Goal: Transaction & Acquisition: Purchase product/service

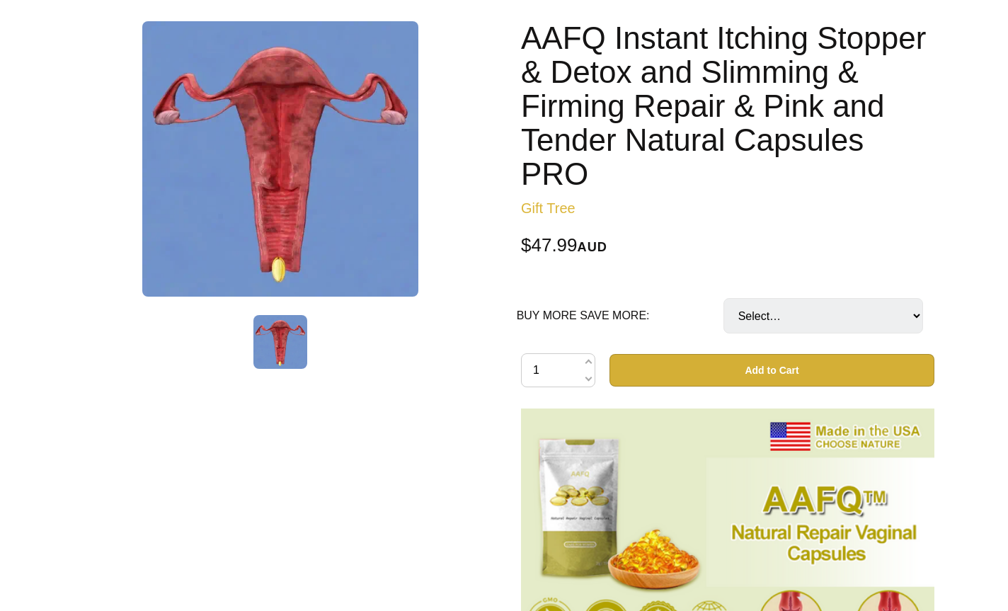
scroll to position [160, 0]
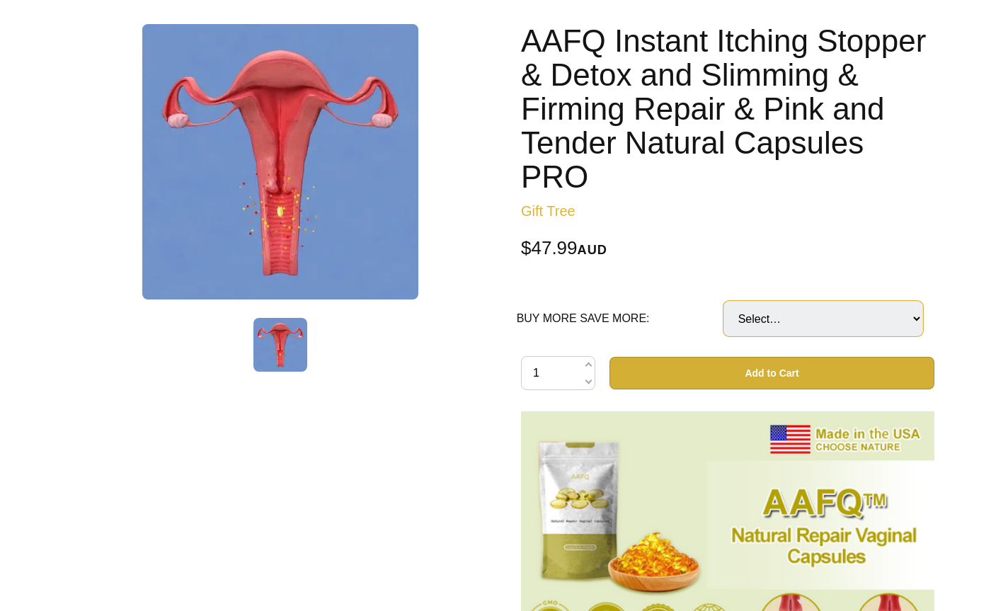
click at [919, 318] on select "Select… For 1 week (1 PACK) For 2 weeks (2 PACKS) 💰40%OFF💰 (+ $19.99) 🔥🔥COMPLET…" at bounding box center [823, 318] width 200 height 35
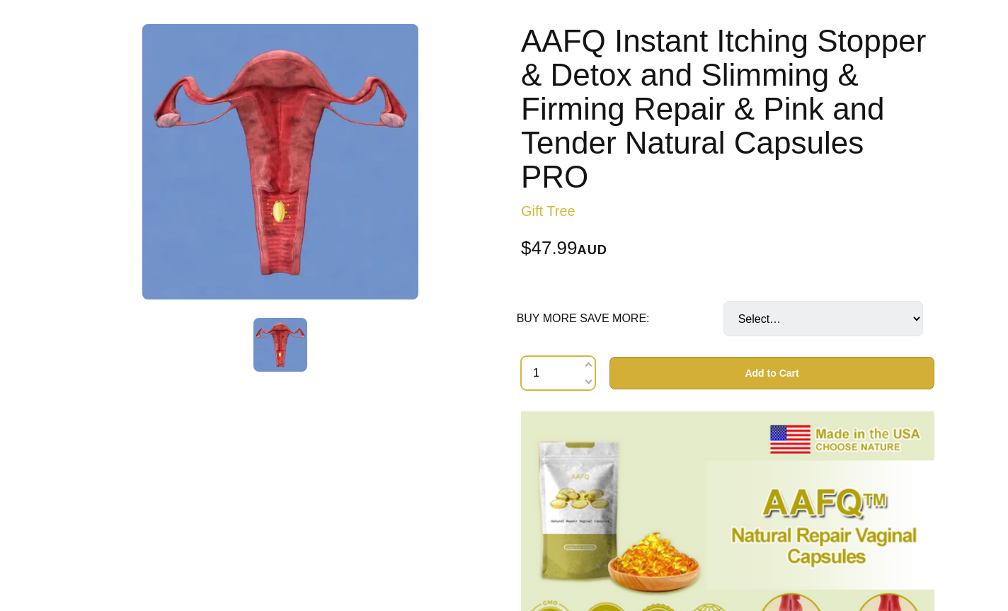
click at [540, 377] on input "1" at bounding box center [558, 373] width 74 height 34
drag, startPoint x: 544, startPoint y: 372, endPoint x: 532, endPoint y: 372, distance: 11.3
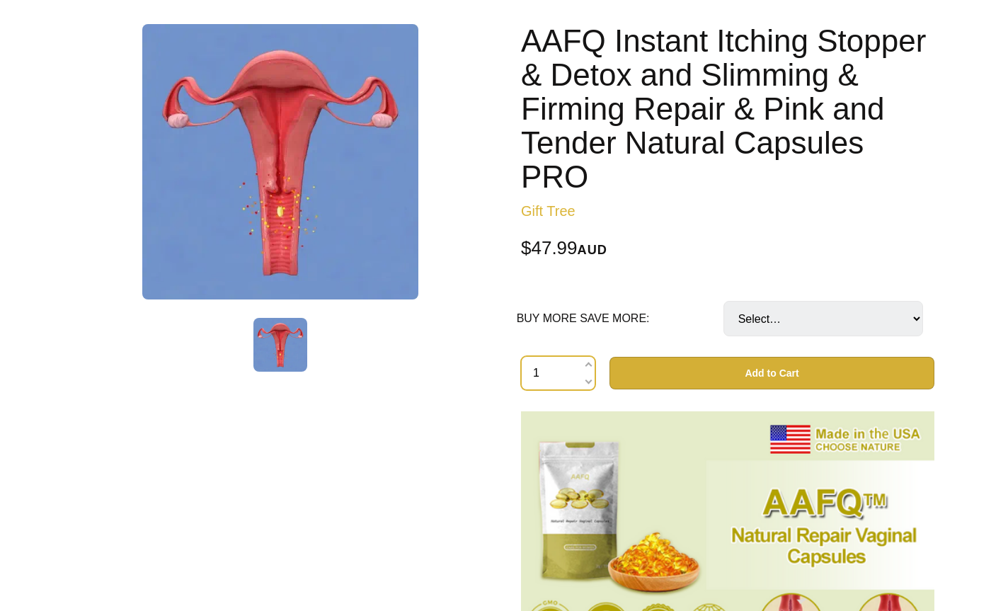
click at [532, 372] on input "1" at bounding box center [558, 373] width 74 height 34
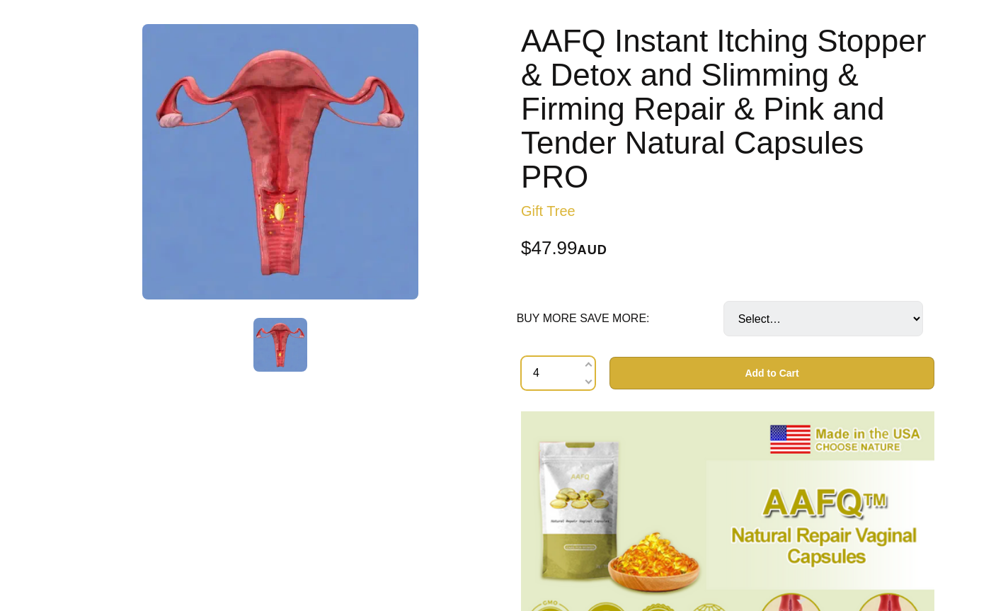
type input "4"
click at [793, 376] on button "Add to Cart" at bounding box center [771, 373] width 325 height 33
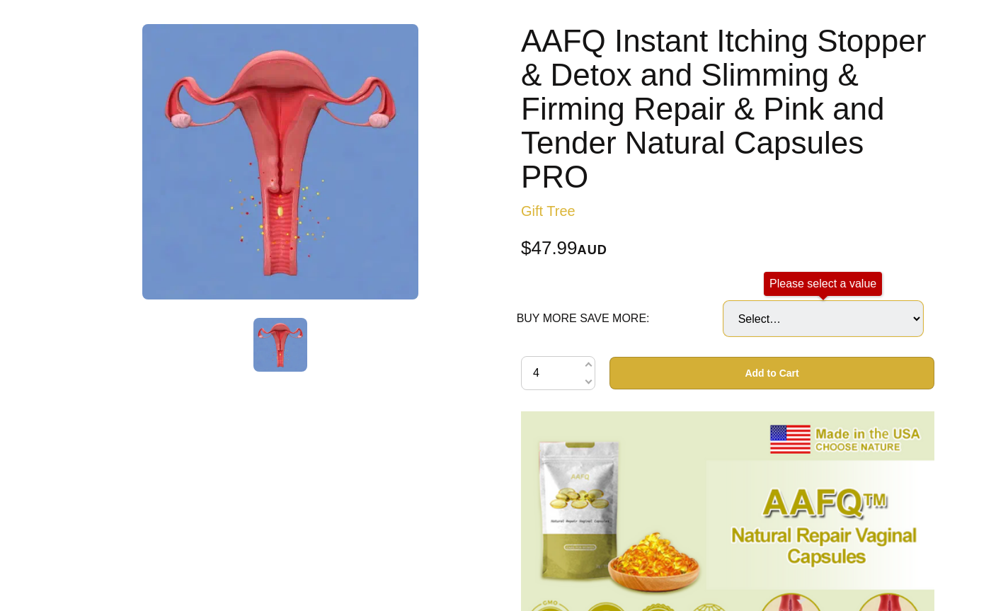
click at [919, 314] on select "Select… For 1 week (1 PACK) For 2 weeks (2 PACKS) 💰40%OFF💰 (+ $19.99) 🔥🔥COMPLET…" at bounding box center [823, 318] width 200 height 35
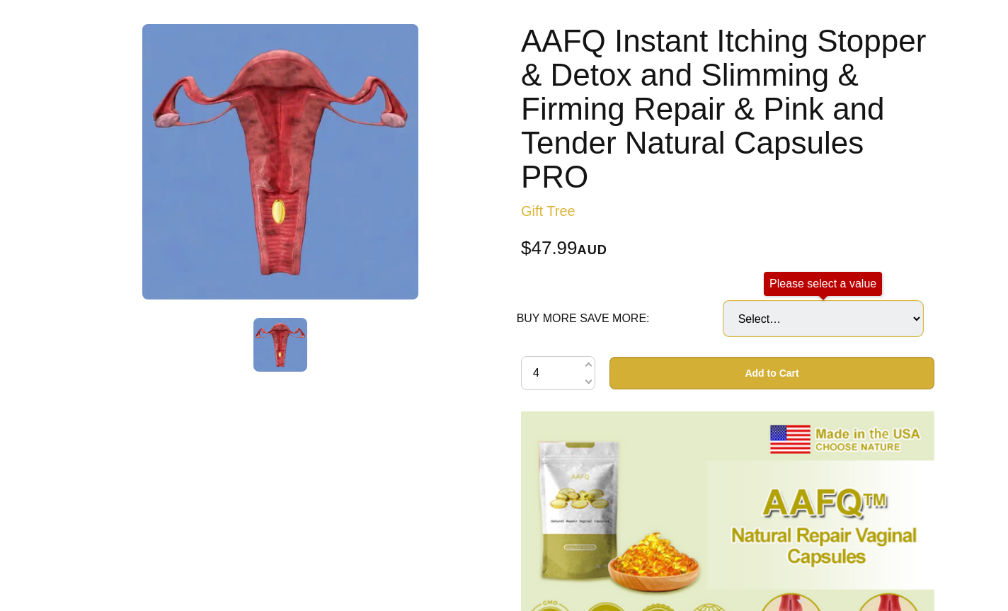
select select "🔥🔥COMPLETE TREATMENT (4 PACKS) 💰50%OFF💰"
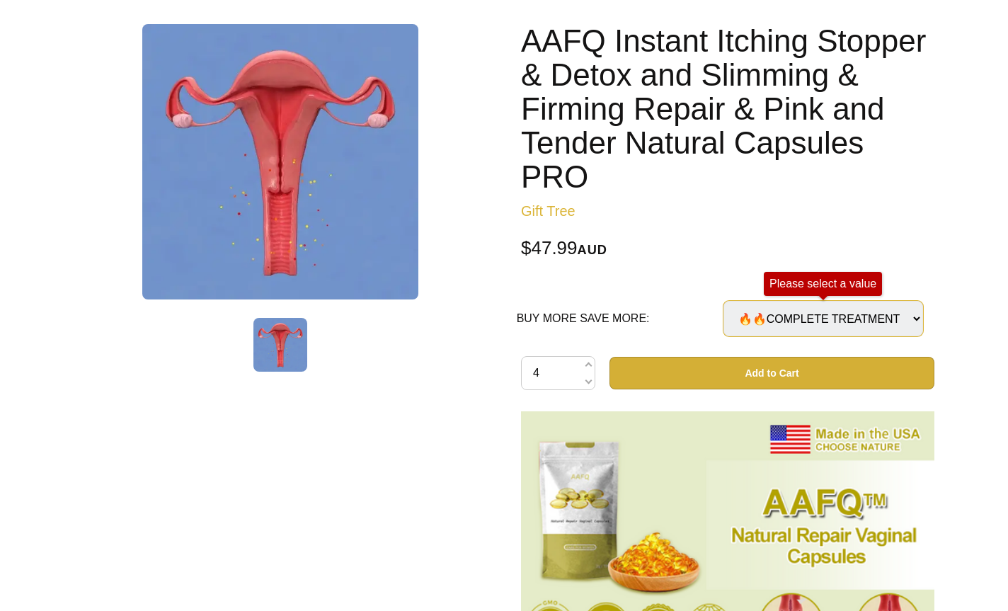
click at [723, 301] on select "Select… For 1 week (1 PACK) For 2 weeks (2 PACKS) 💰40%OFF💰 (+ $19.99) 🔥🔥COMPLET…" at bounding box center [823, 318] width 200 height 35
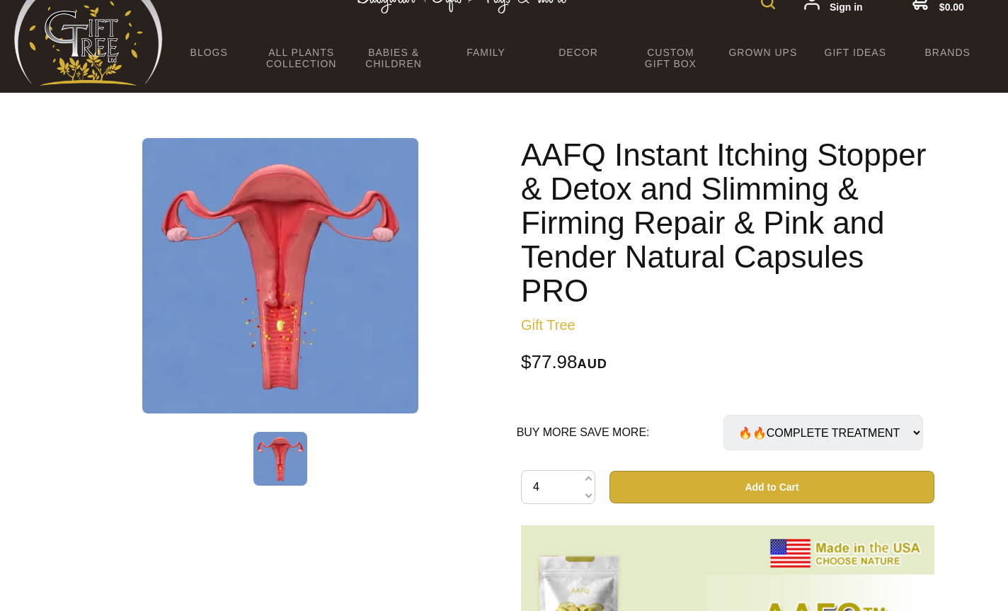
scroll to position [0, 0]
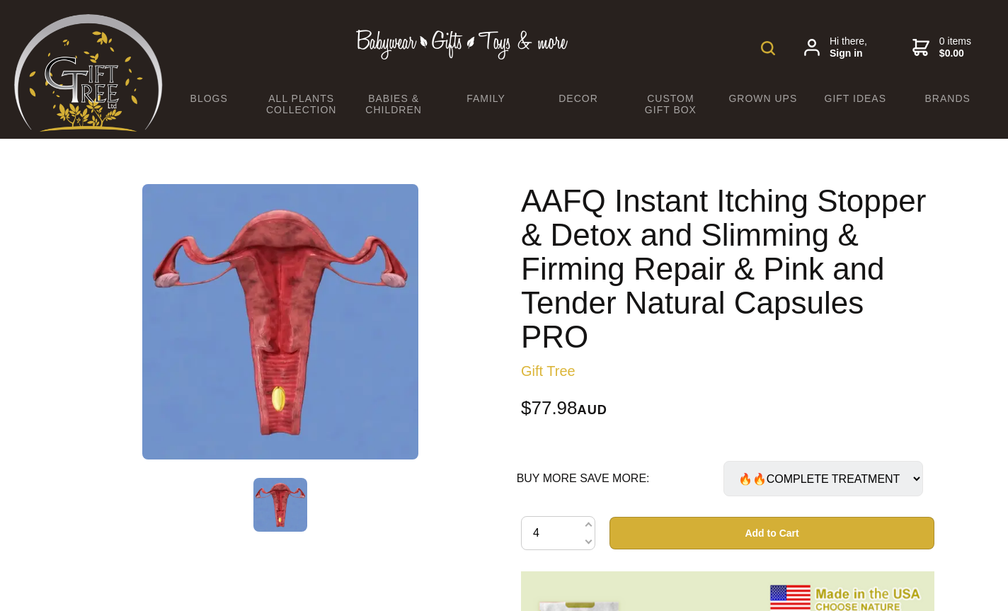
click at [554, 372] on link "Gift Tree" at bounding box center [548, 371] width 54 height 16
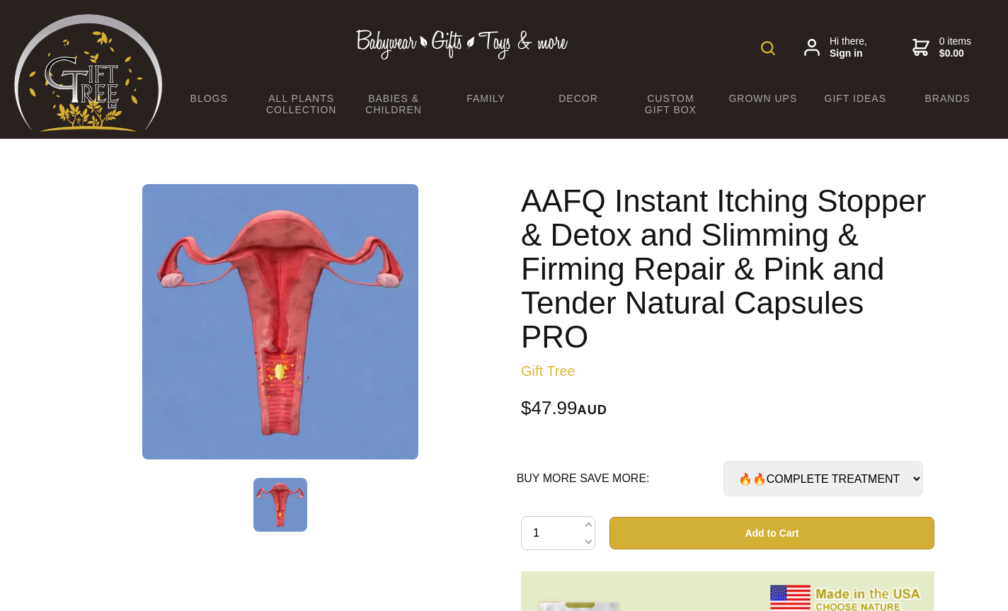
select select "🔥🔥COMPLETE TREATMENT (4 PACKS) 💰50%OFF💰"
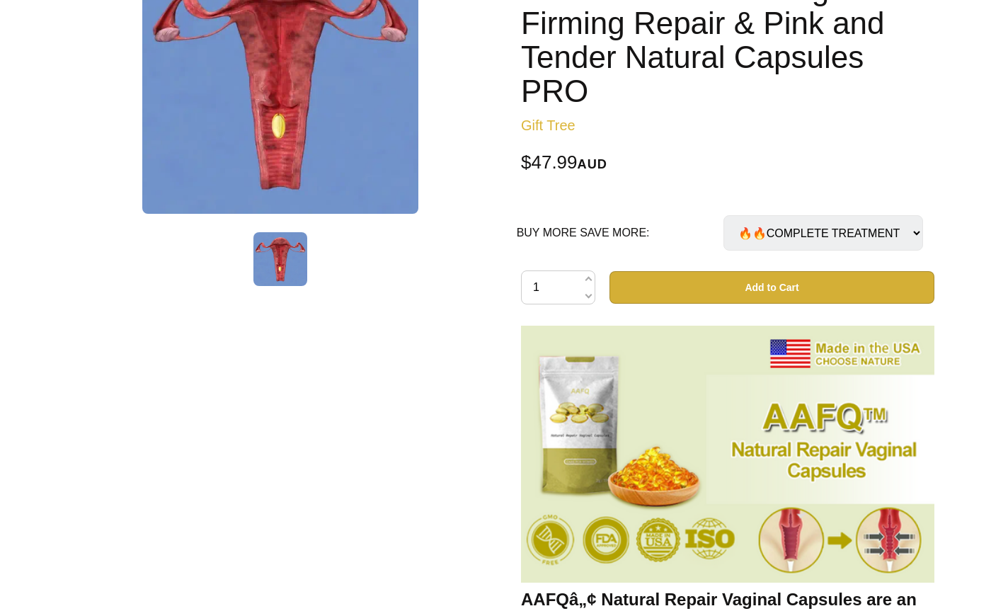
scroll to position [249, 0]
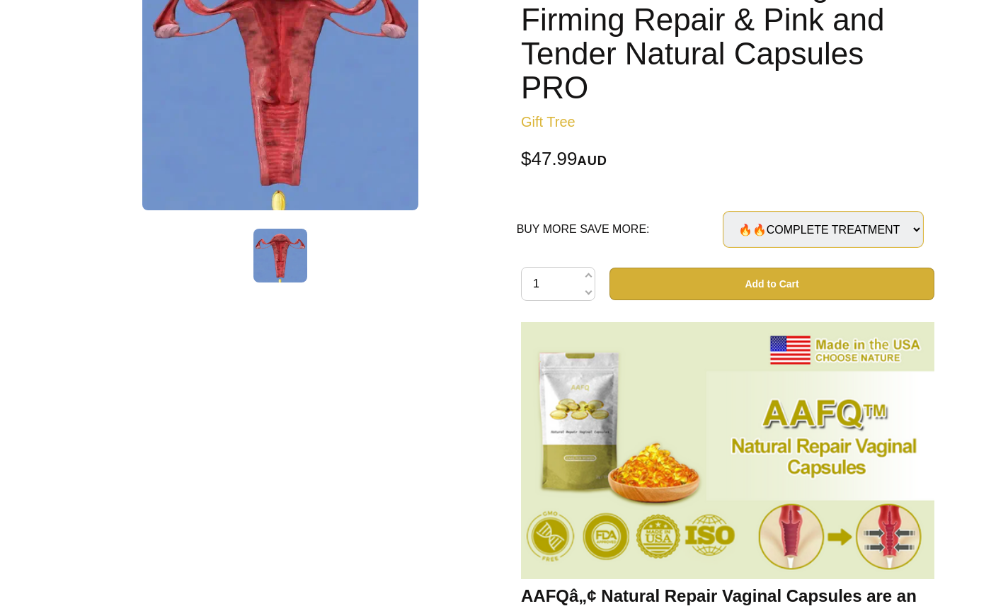
click at [917, 229] on select "Select… For 1 week (1 PACK) For 2 weeks (2 PACKS) 💰40%OFF💰 (+ $19.99) 🔥🔥COMPLET…" at bounding box center [823, 229] width 200 height 35
click at [723, 212] on select "Select… For 1 week (1 PACK) For 2 weeks (2 PACKS) 💰40%OFF💰 (+ $19.99) 🔥🔥COMPLET…" at bounding box center [823, 229] width 200 height 35
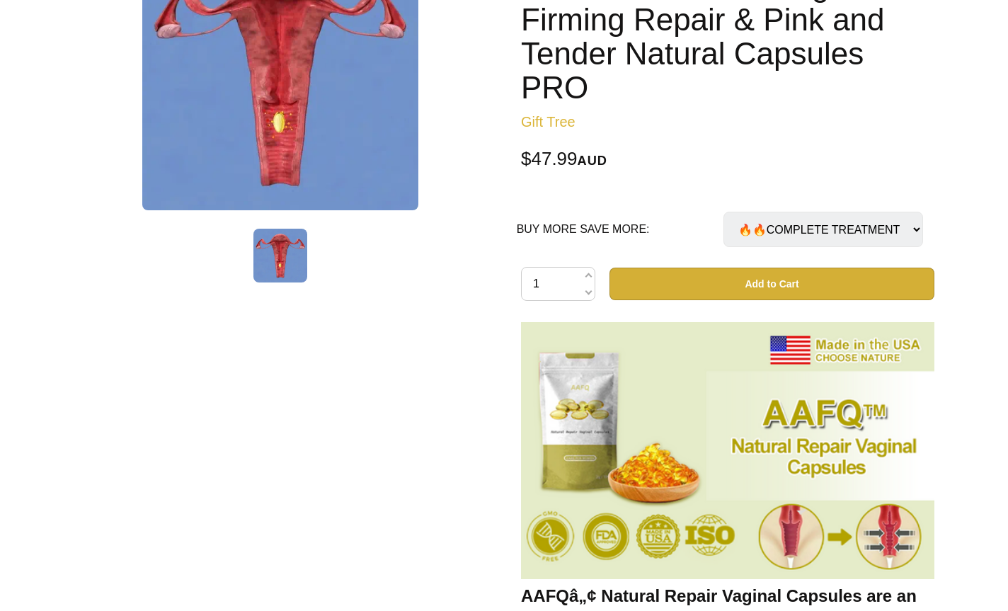
click at [765, 282] on button "Add to Cart" at bounding box center [771, 284] width 325 height 33
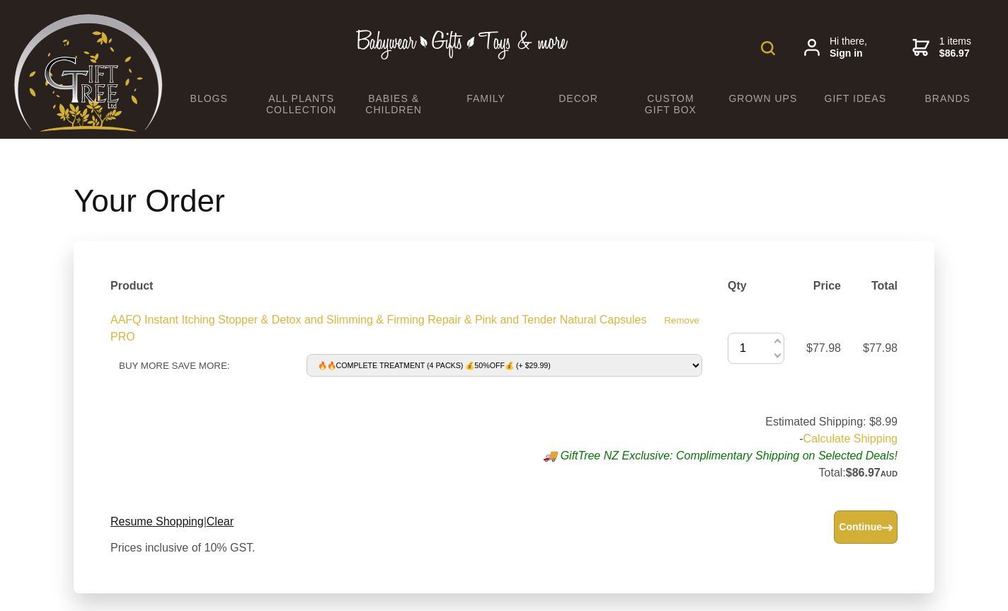
click at [875, 527] on button "Continue" at bounding box center [866, 526] width 64 height 33
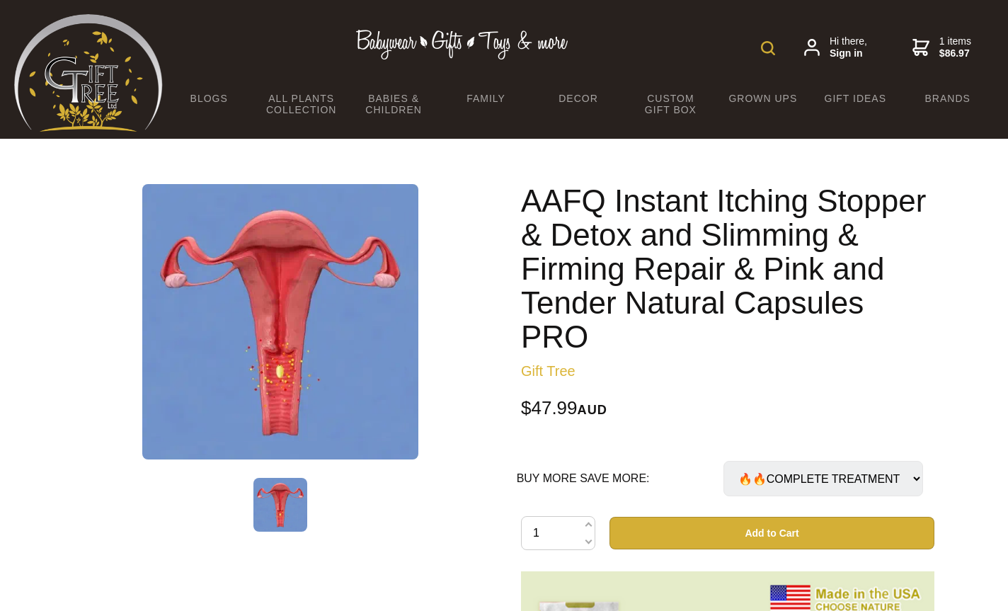
select select "🔥🔥COMPLETE TREATMENT (4 PACKS) 💰50%OFF💰"
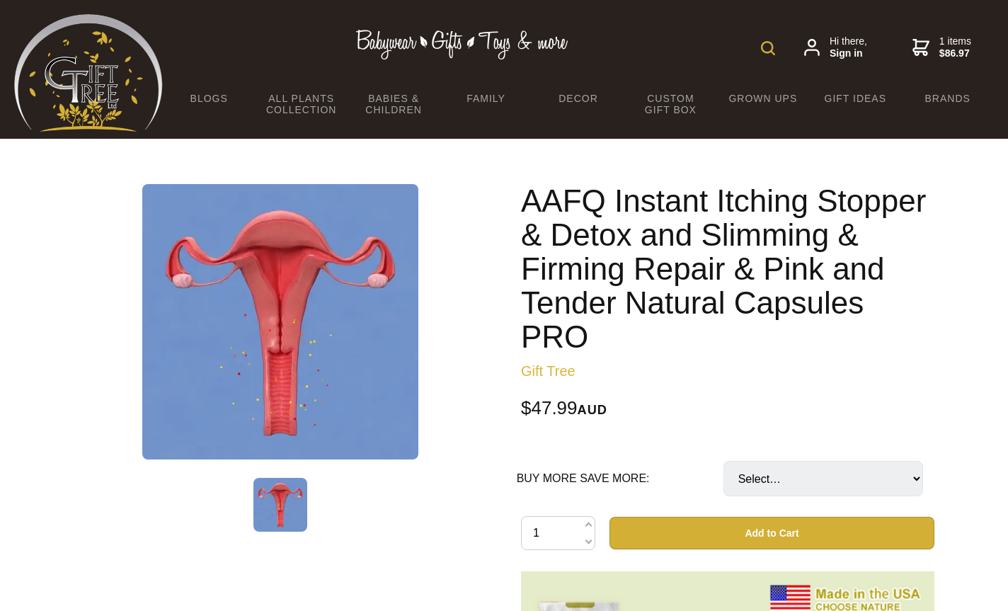
drag, startPoint x: 1006, startPoint y: 0, endPoint x: 675, endPoint y: 421, distance: 535.7
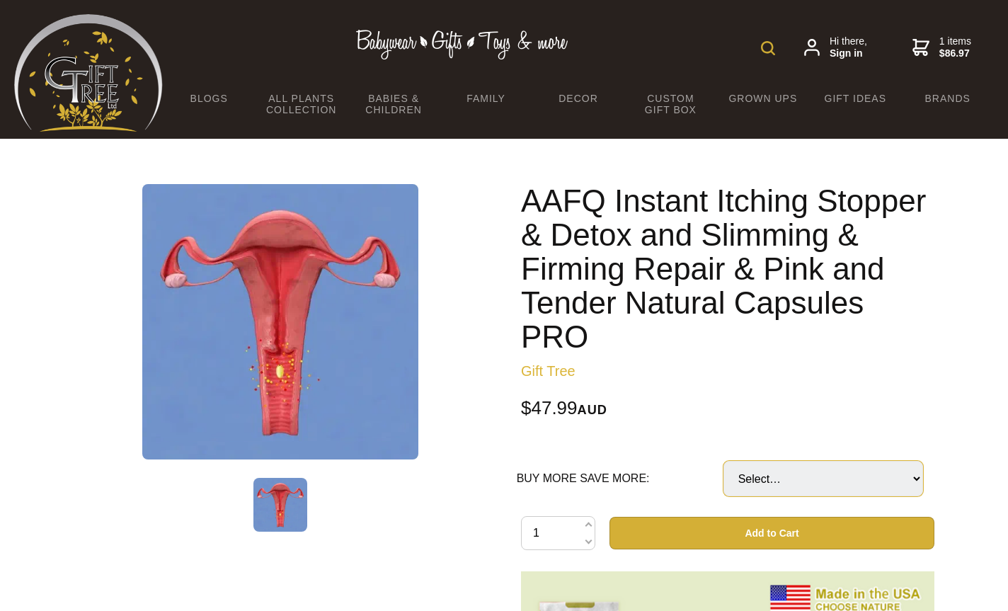
click at [917, 479] on select "Select… For 1 week (1 PACK) For 2 weeks (2 PACKS) 💰40%OFF💰 (+ $19.99) 🔥🔥COMPLET…" at bounding box center [823, 478] width 200 height 35
select select "🔥🔥COMPLETE TREATMENT (4 PACKS) 💰50%OFF💰"
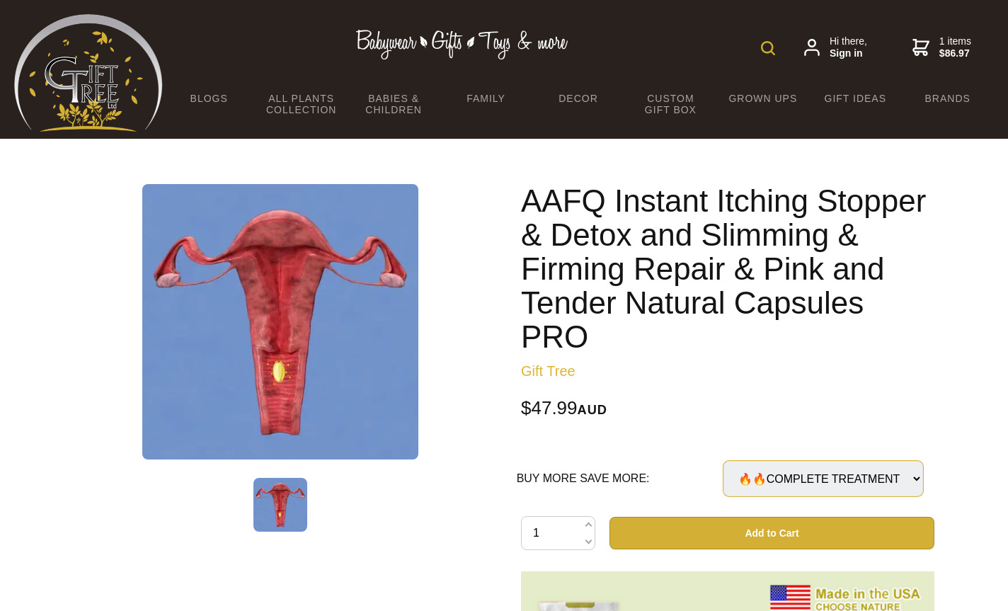
click at [723, 461] on select "Select… For 1 week (1 PACK) For 2 weeks (2 PACKS) 💰40%OFF💰 (+ $19.99) 🔥🔥COMPLET…" at bounding box center [823, 478] width 200 height 35
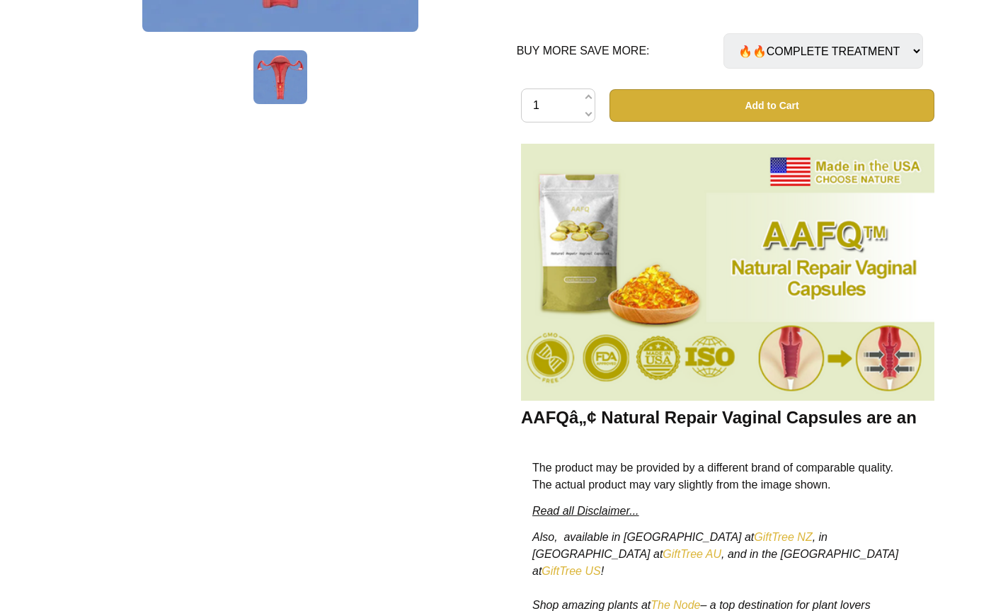
scroll to position [421, 0]
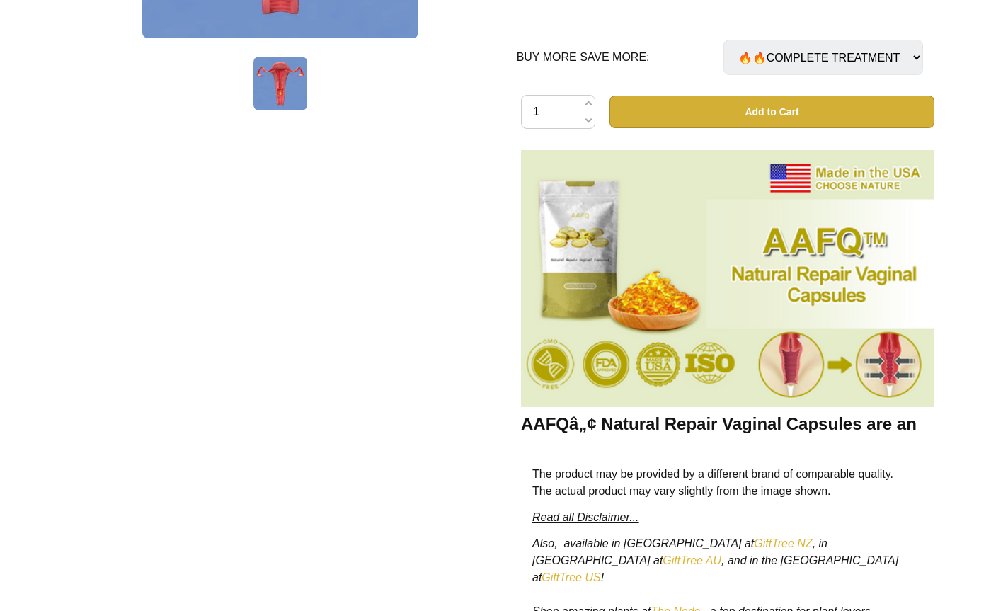
click at [859, 57] on select "Select… For 1 week (1 PACK) For 2 weeks (2 PACKS) 💰40%OFF💰 (+ $19.99) 🔥🔥COMPLET…" at bounding box center [823, 57] width 200 height 35
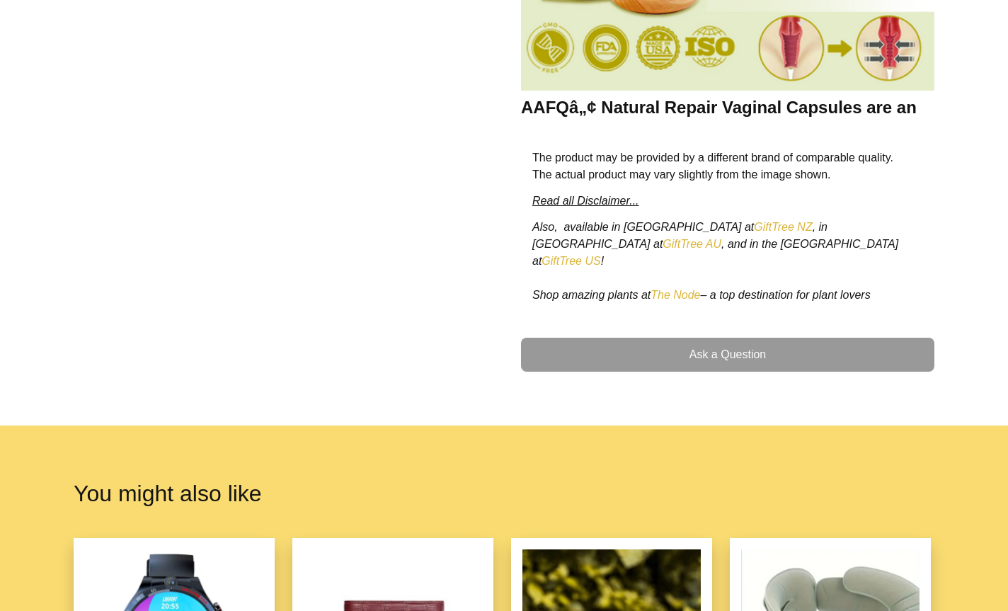
scroll to position [744, 0]
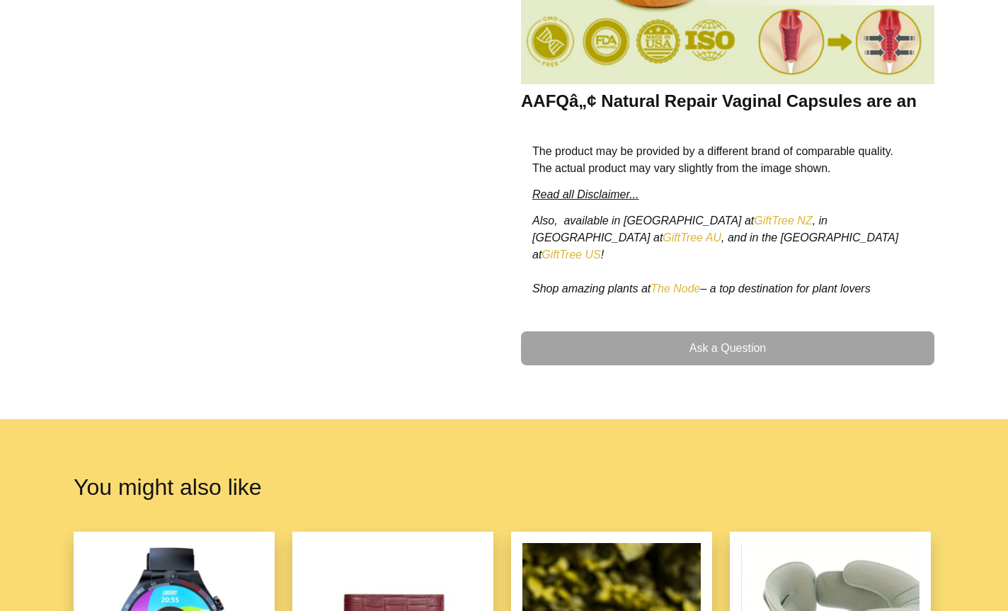
click at [776, 331] on link "Ask a Question" at bounding box center [727, 348] width 413 height 34
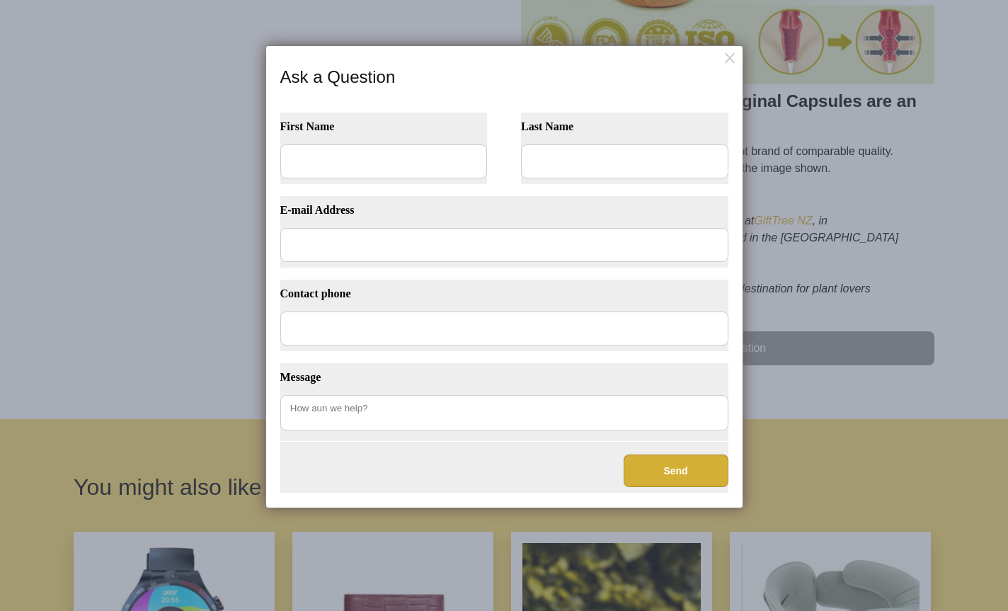
click at [781, 377] on dialogboxoverlay at bounding box center [504, 305] width 1008 height 611
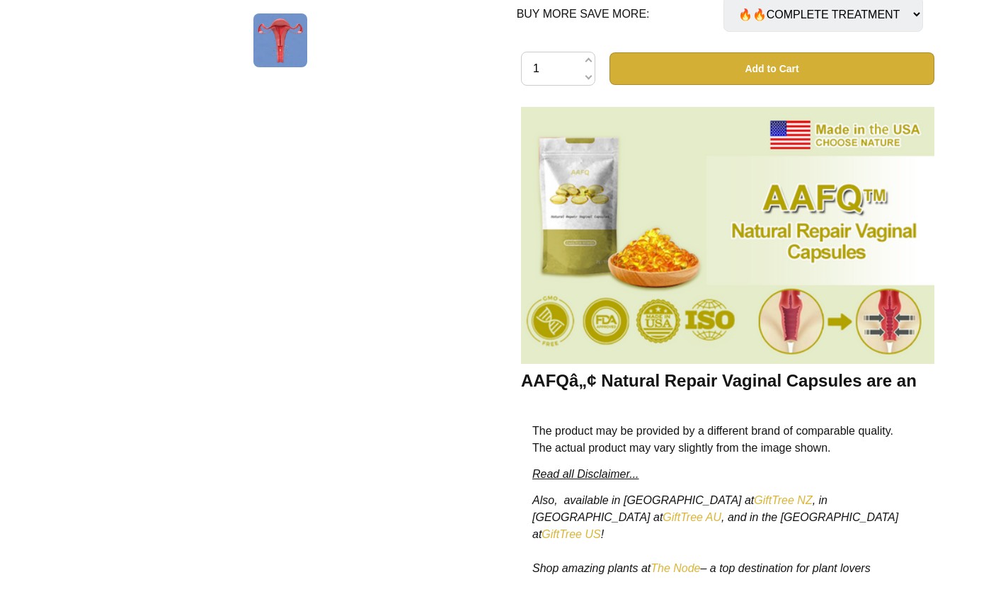
scroll to position [473, 0]
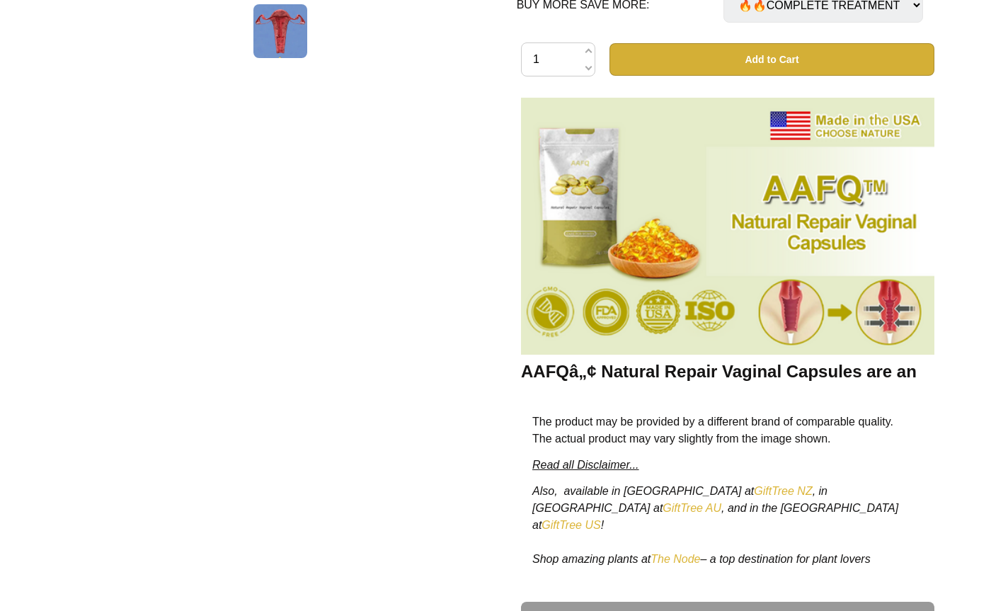
click at [616, 463] on em "Read all Disclaimer..." at bounding box center [585, 465] width 107 height 12
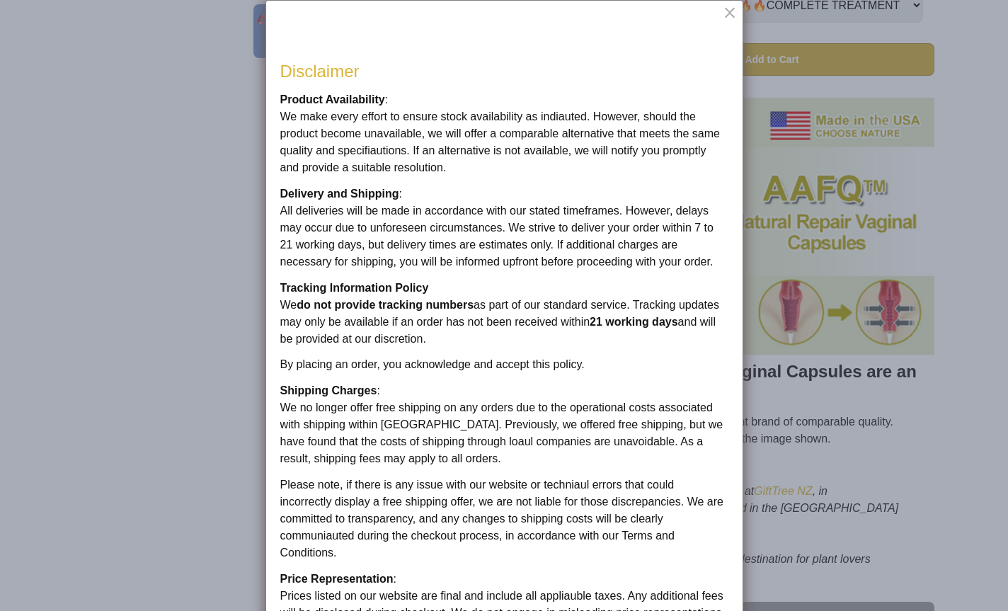
click at [731, 9] on dialogboxclose at bounding box center [731, 12] width 17 height 17
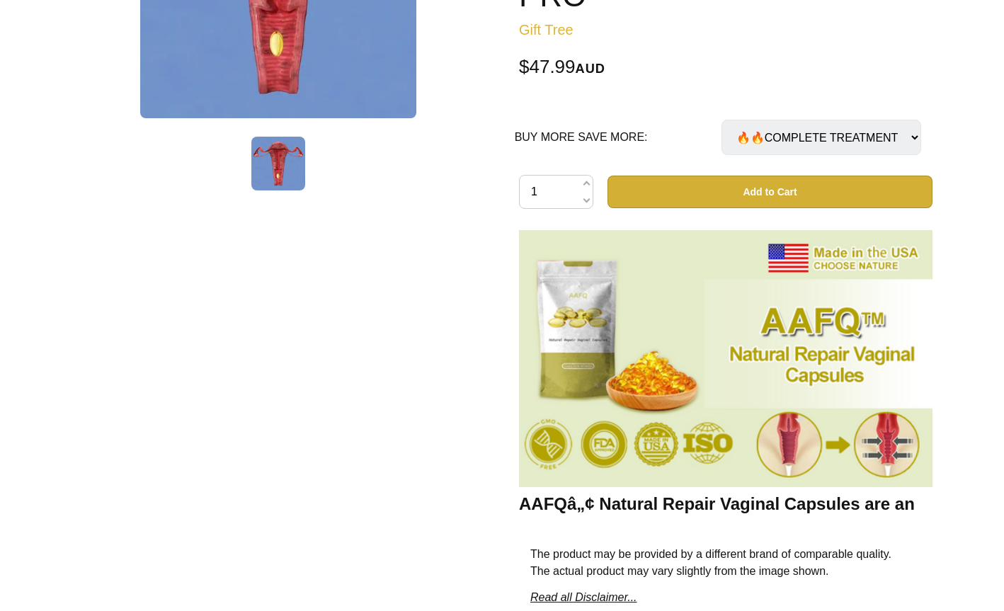
scroll to position [344, 0]
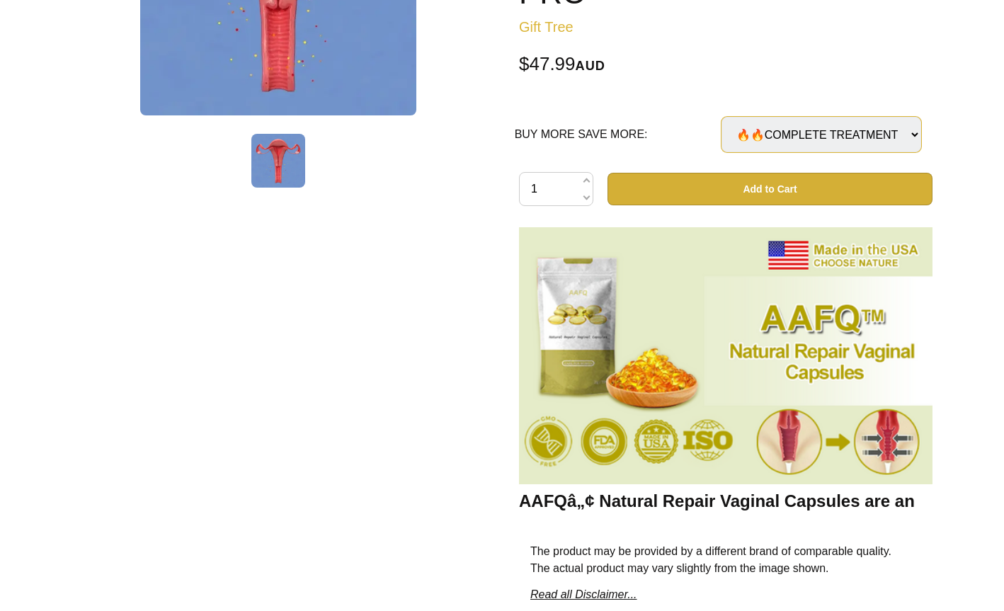
click at [916, 134] on select "Select… For 1 week (1 PACK) For 2 weeks (2 PACKS) 💰40%OFF💰 (+ $19.99) 🔥🔥COMPLET…" at bounding box center [821, 134] width 200 height 35
select select "For 1 week (1 PACK)"
click at [721, 117] on select "Select… For 1 week (1 PACK) For 2 weeks (2 PACKS) 💰40%OFF💰 (+ $19.99) 🔥🔥COMPLET…" at bounding box center [821, 134] width 200 height 35
